Goal: Information Seeking & Learning: Learn about a topic

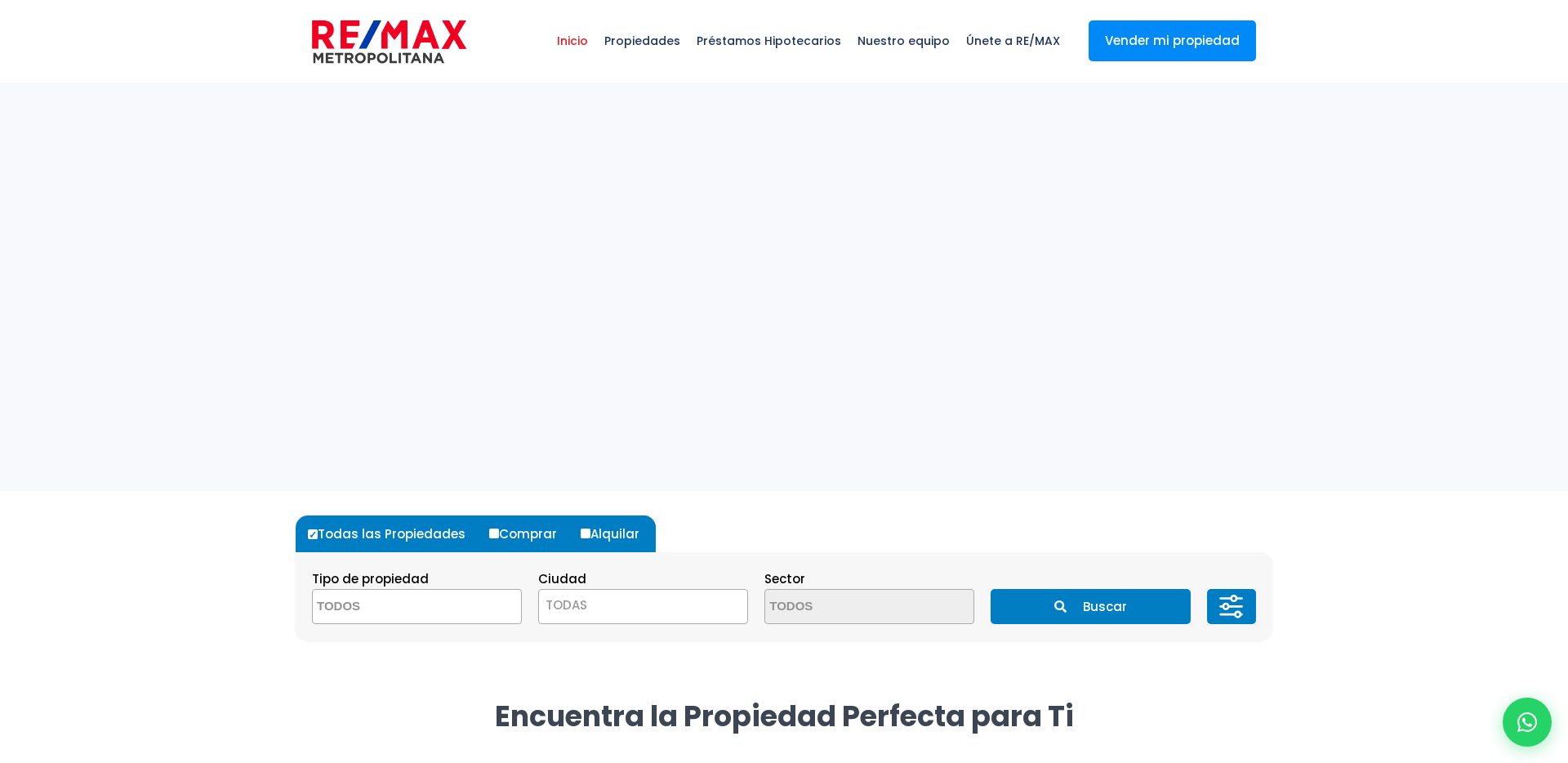
select select
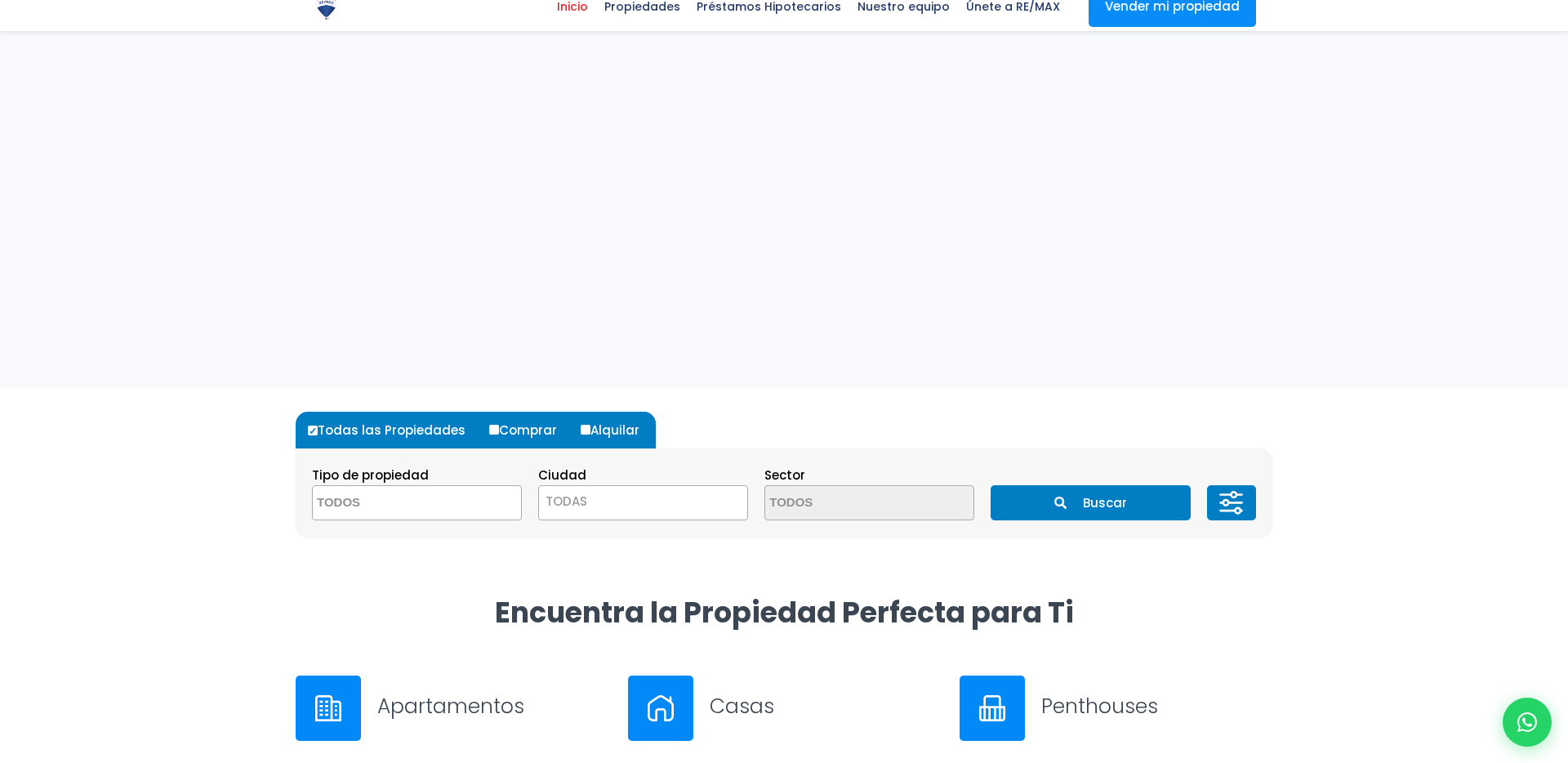
scroll to position [412, 0]
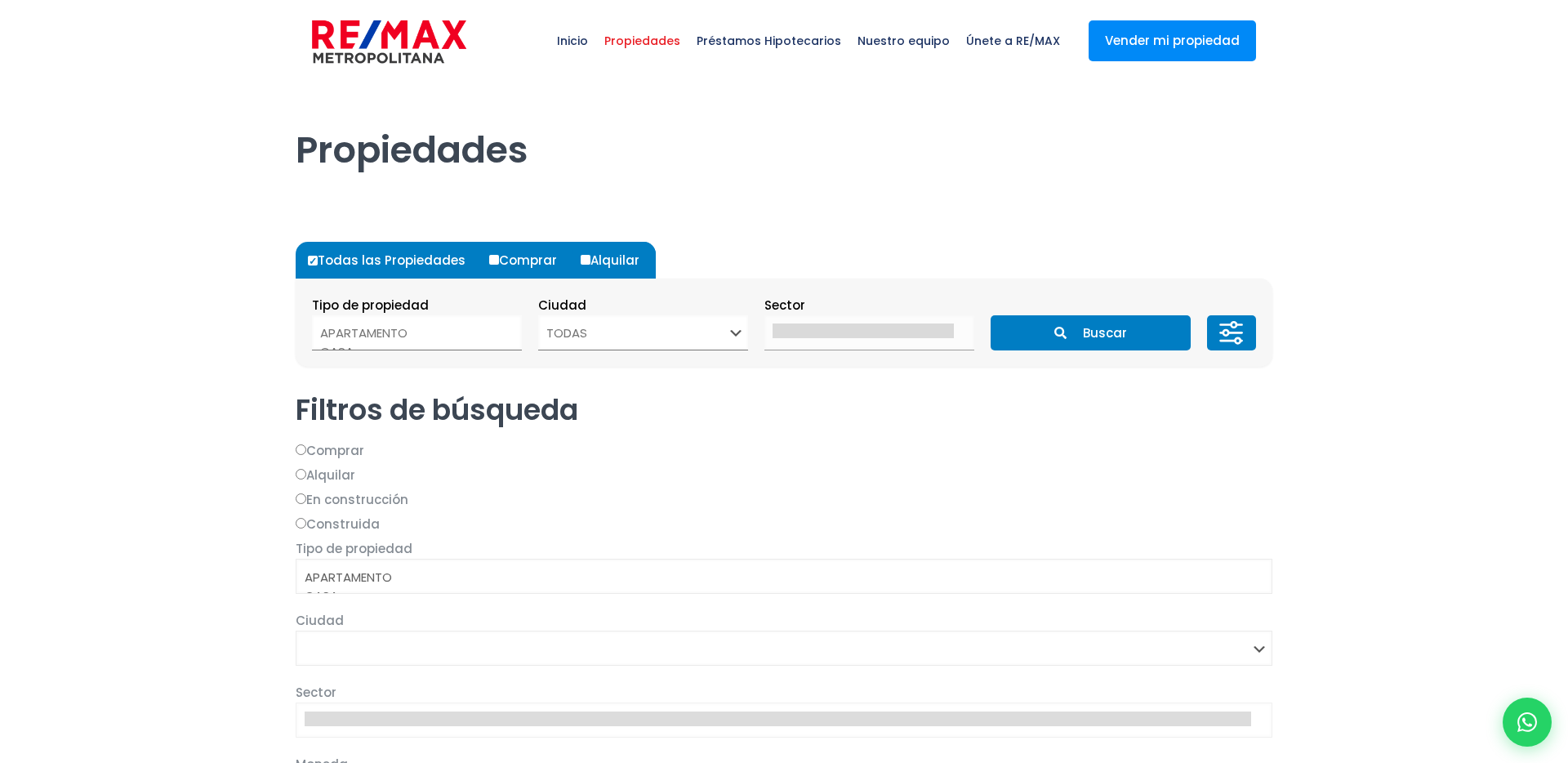
select select
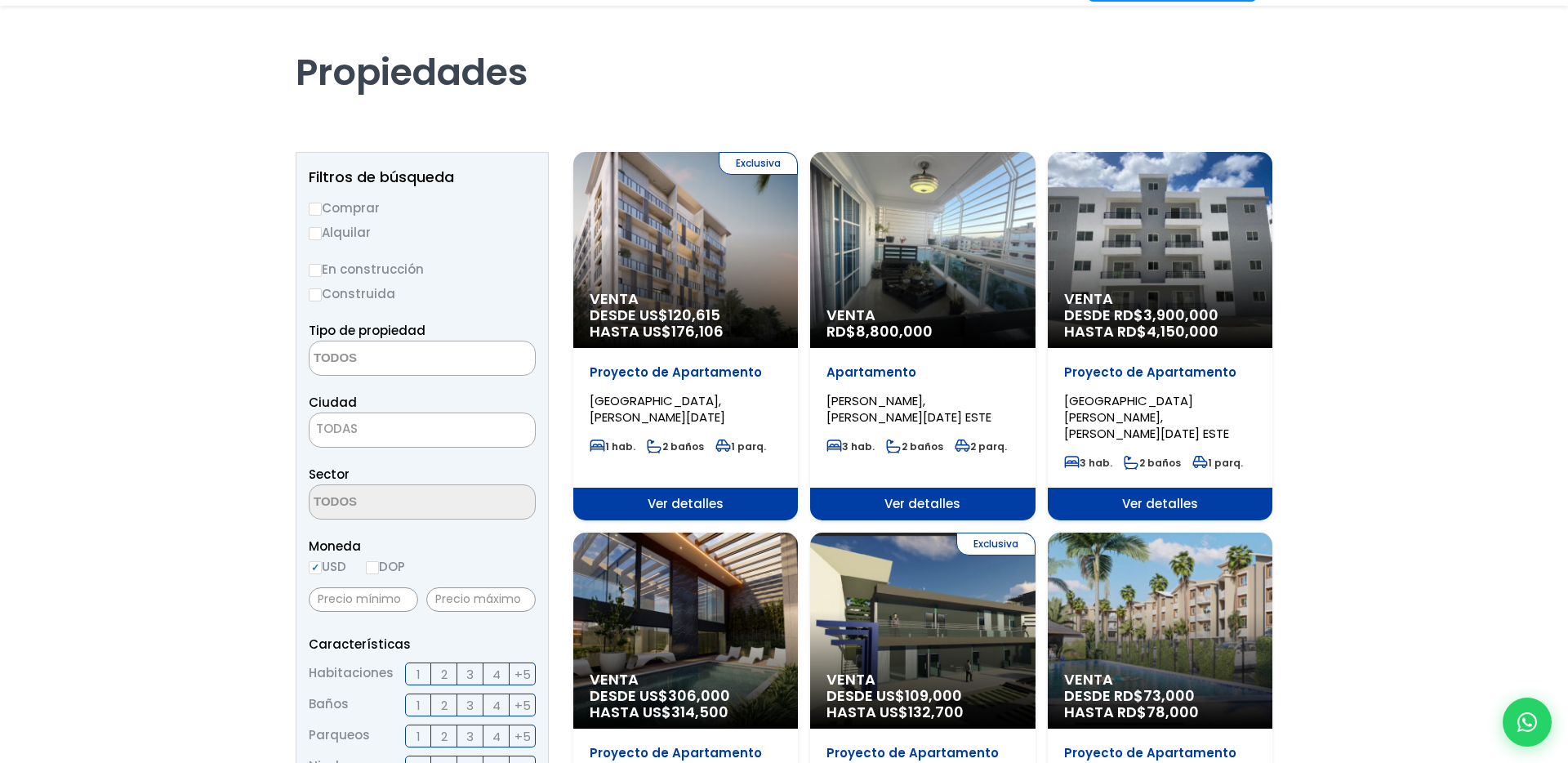
scroll to position [78, 0]
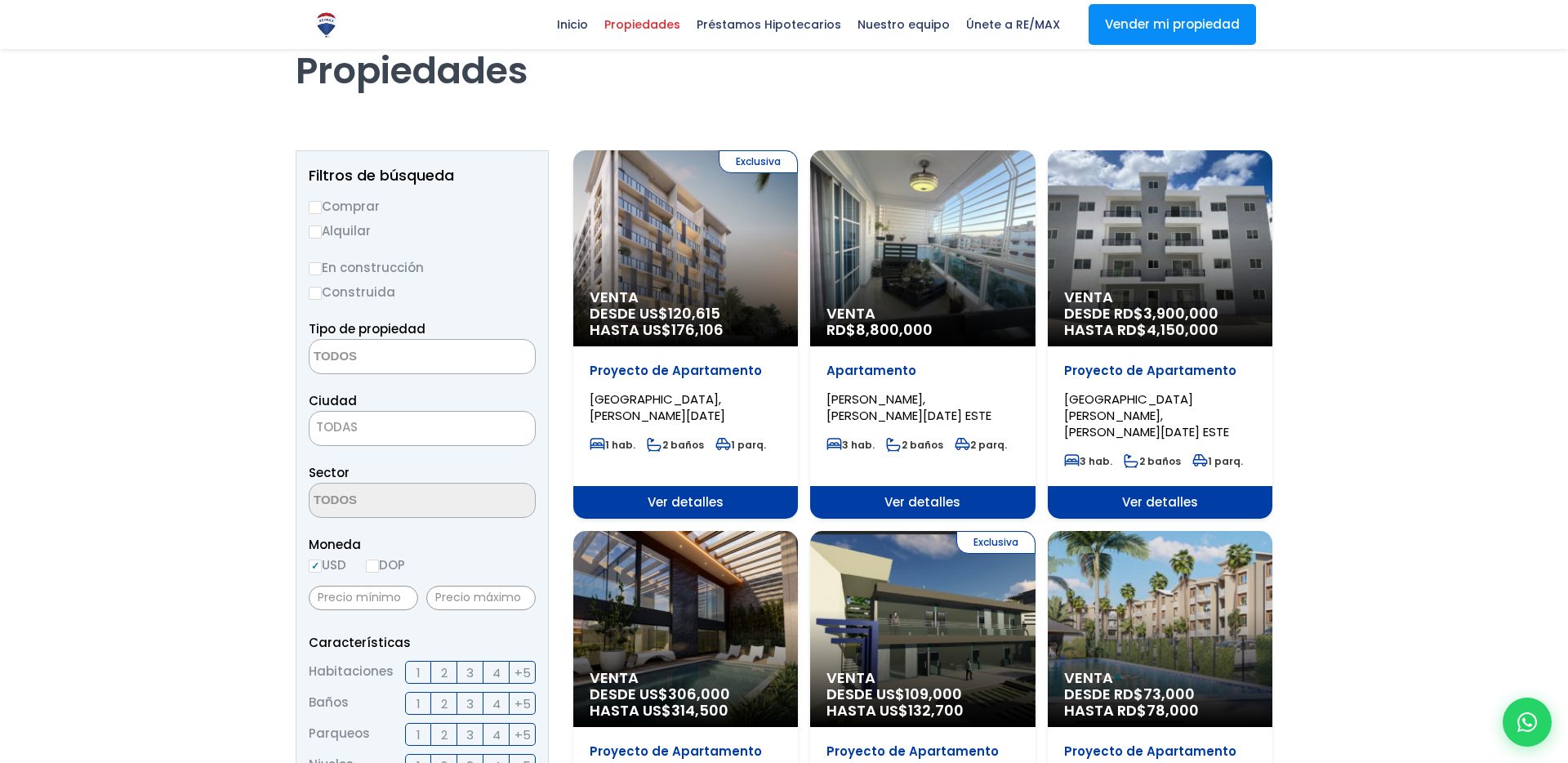
click at [700, 240] on div "Exclusiva Venta DESDE US$ 120,615 HASTA US$ 176,106" at bounding box center [686, 248] width 225 height 196
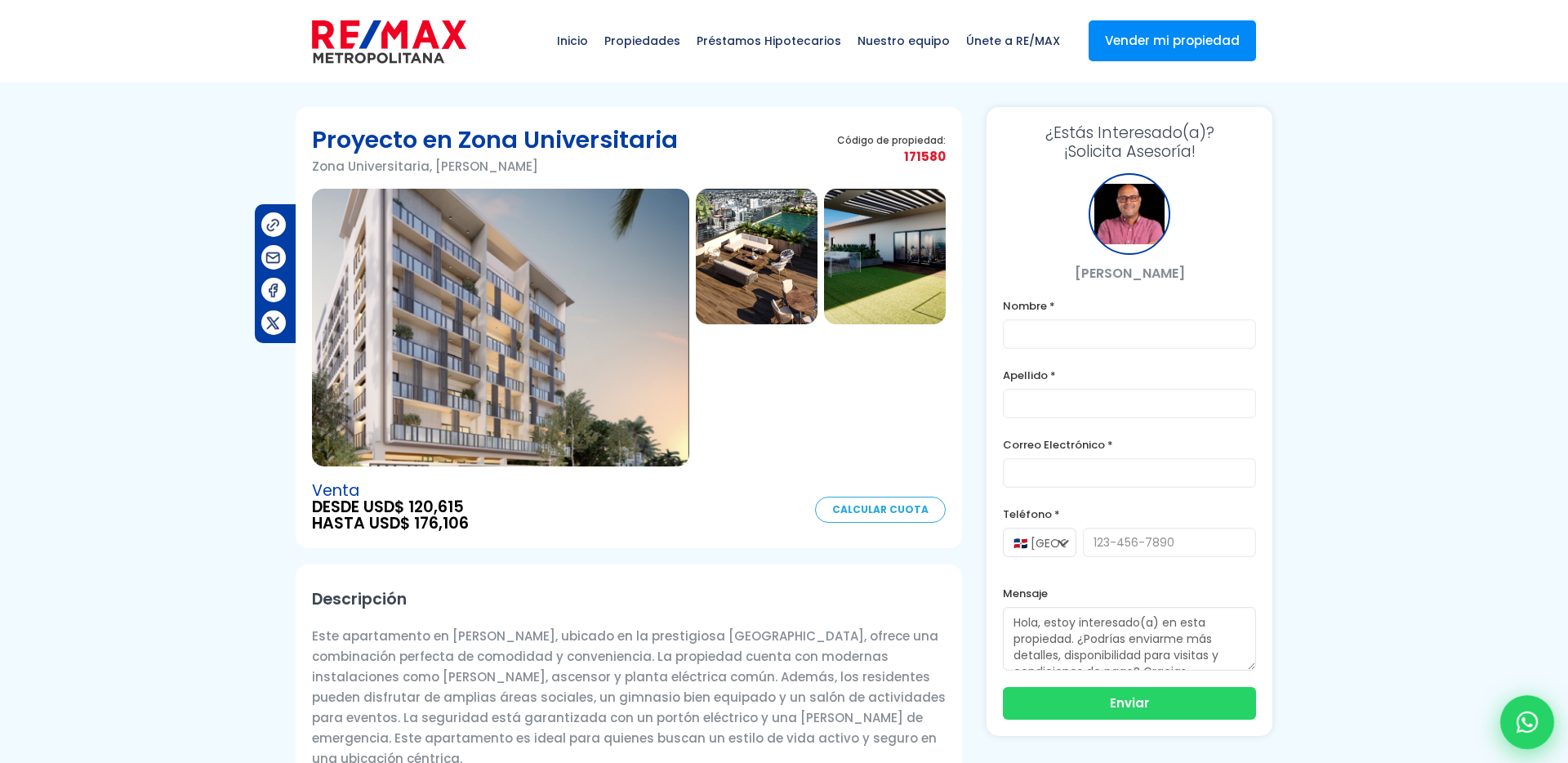
click at [1506, 717] on div at bounding box center [1528, 722] width 54 height 54
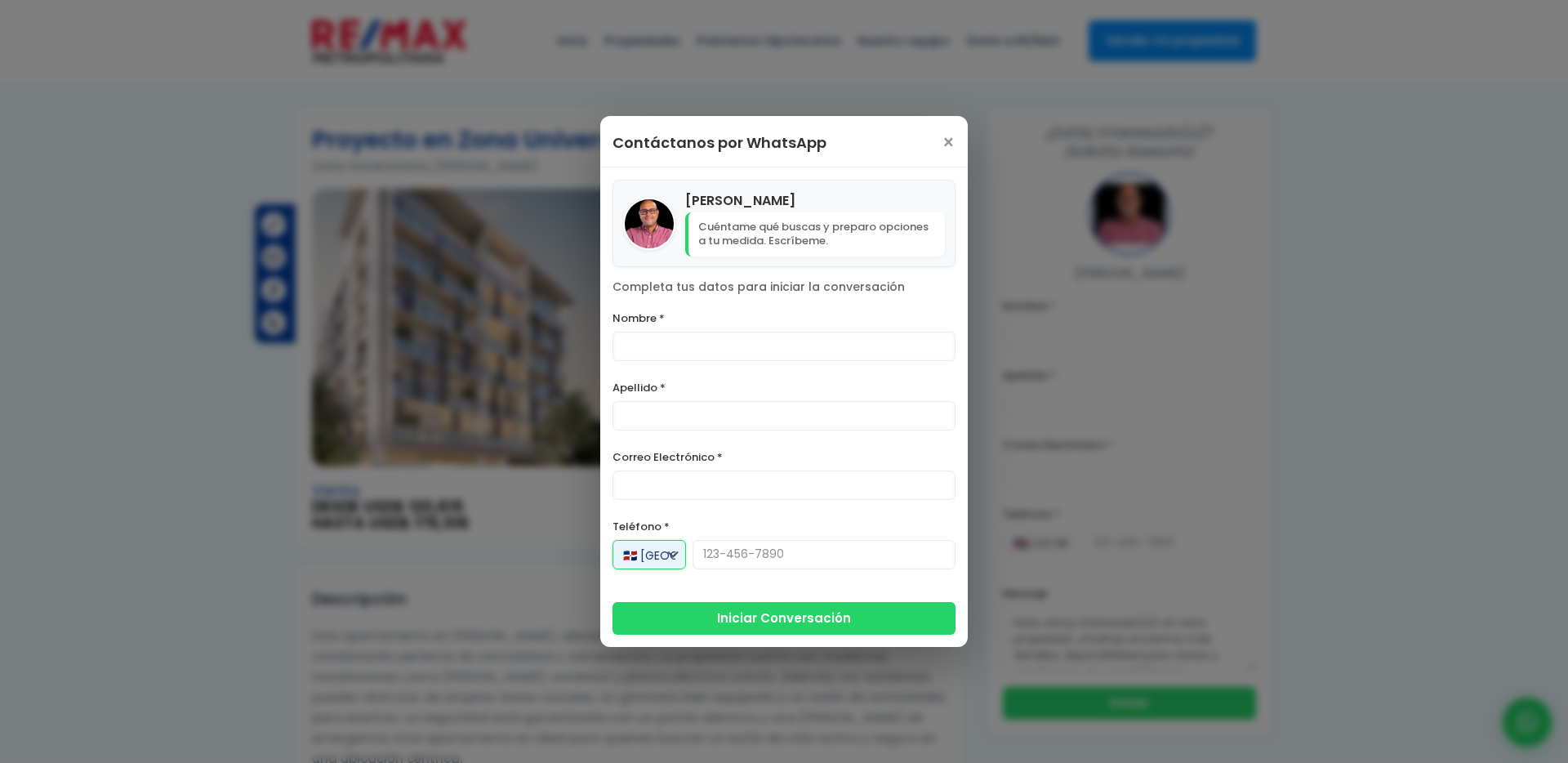
click at [652, 563] on select "🇩🇴 República Dominicana +1 🇺🇸 Estados Unidos +1 🇨🇦 Canadá +1 🇲🇽 México +52 🇪🇸 E…" at bounding box center [649, 555] width 74 height 30
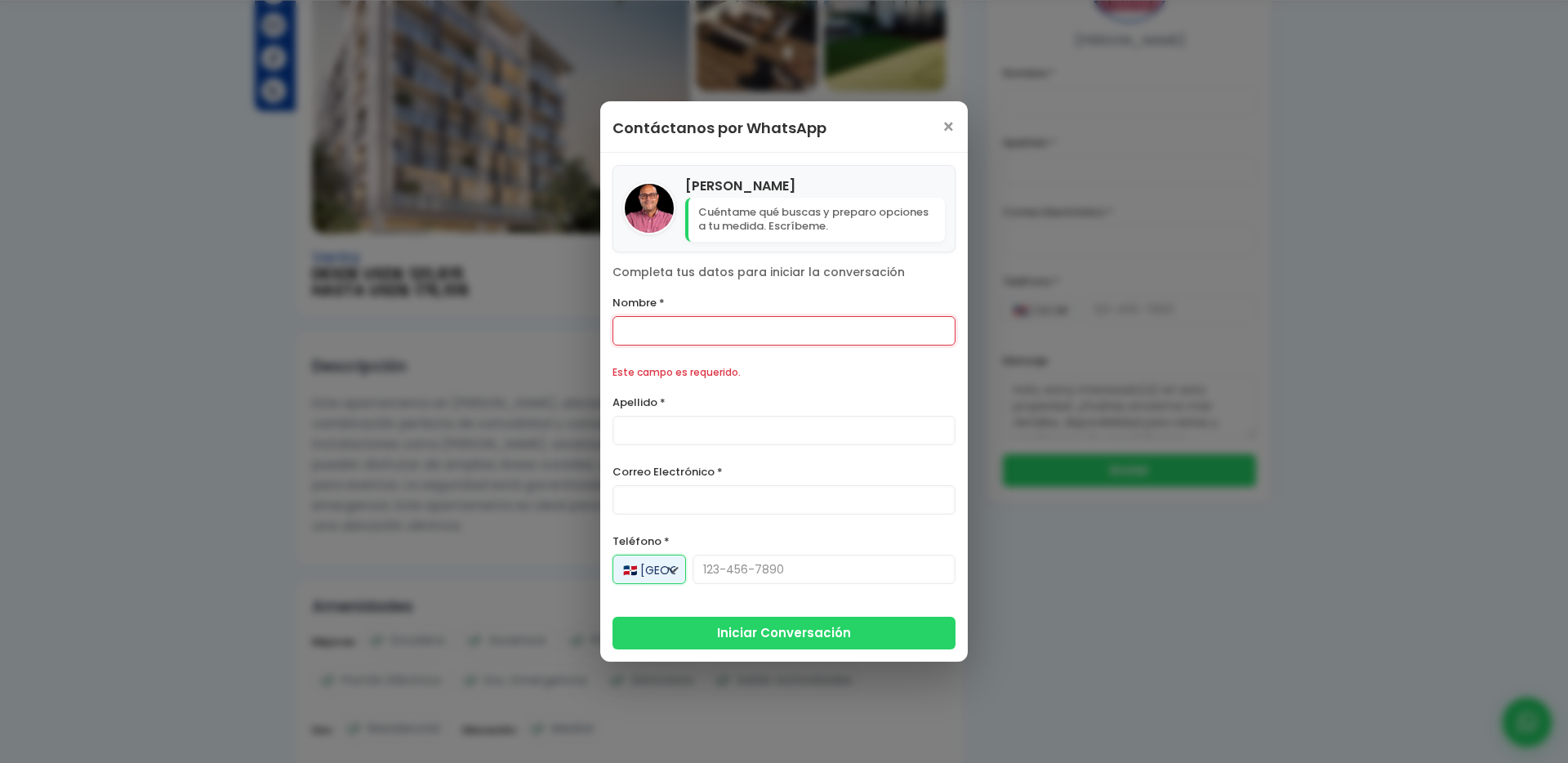
scroll to position [235, 0]
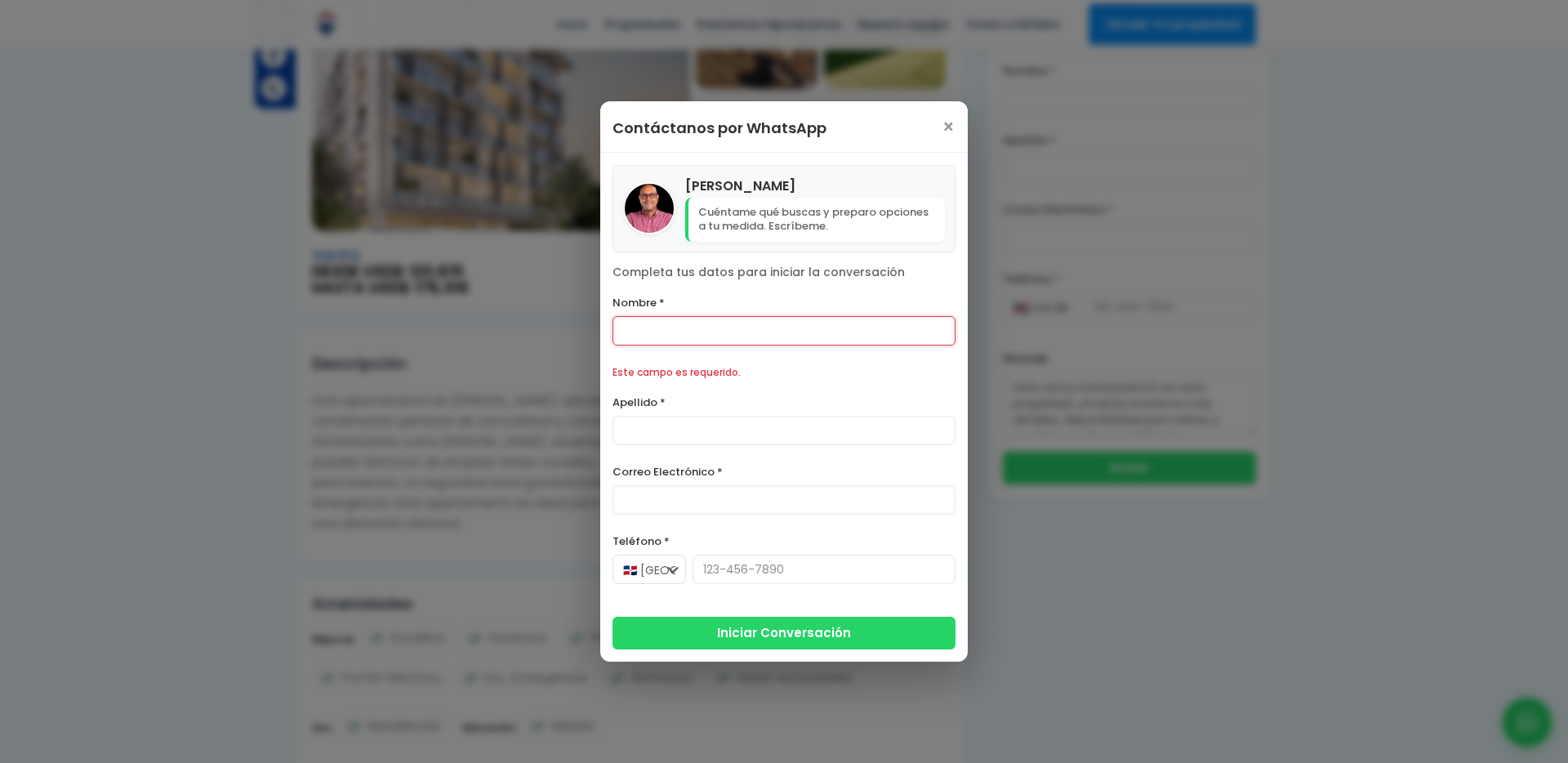
click at [936, 130] on div "Contáctanos por WhatsApp ×" at bounding box center [784, 127] width 368 height 51
click at [951, 129] on span "×" at bounding box center [948, 127] width 14 height 20
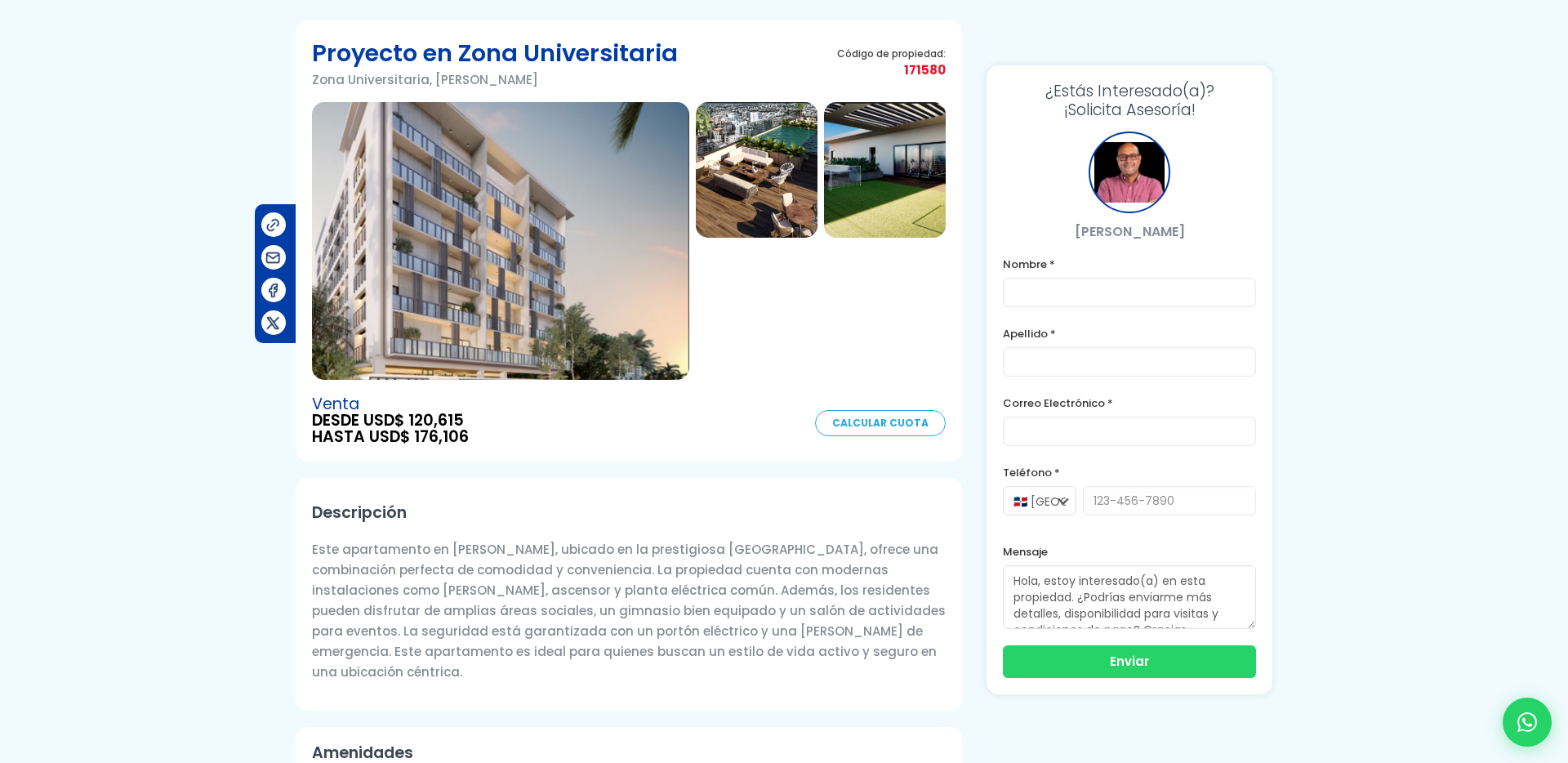
scroll to position [0, 0]
